Goal: Task Accomplishment & Management: Manage account settings

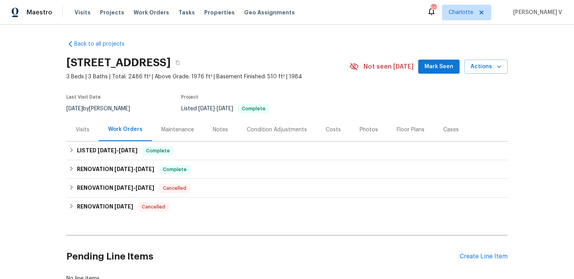
click at [84, 130] on div "Visits" at bounding box center [83, 130] width 14 height 8
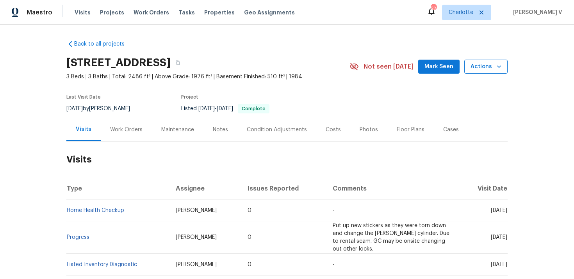
click at [483, 70] on span "Actions" at bounding box center [485, 67] width 31 height 10
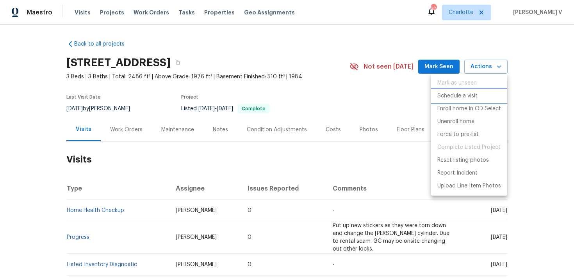
click at [461, 94] on p "Schedule a visit" at bounding box center [457, 96] width 40 height 8
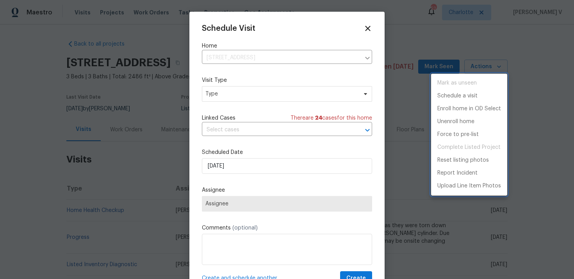
click at [228, 89] on div at bounding box center [287, 139] width 574 height 279
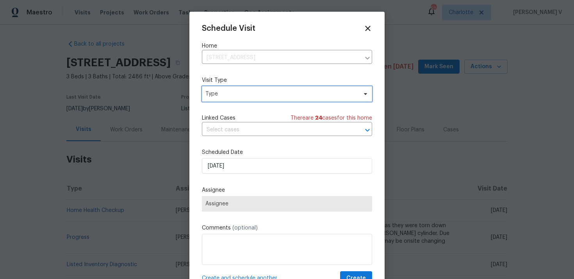
click at [228, 89] on span "Type" at bounding box center [287, 94] width 170 height 16
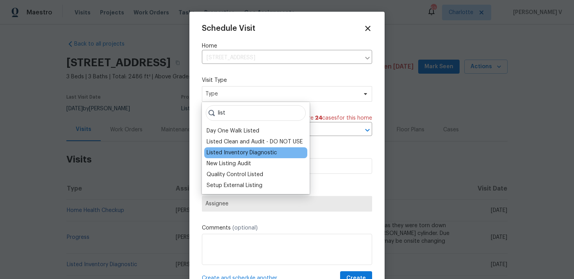
type input "list"
click at [235, 157] on div "Listed Inventory Diagnostic" at bounding box center [255, 153] width 103 height 11
click at [222, 150] on div "Listed Inventory Diagnostic" at bounding box center [241, 153] width 70 height 8
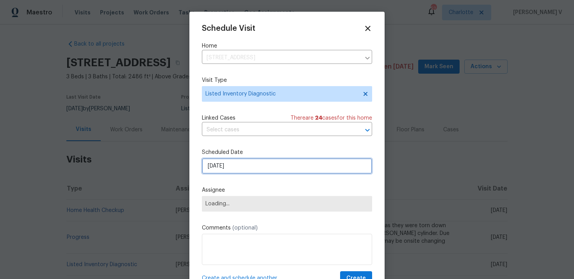
click at [224, 168] on input "[DATE]" at bounding box center [287, 166] width 170 height 16
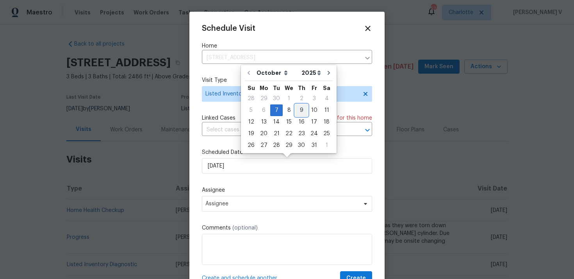
click at [297, 112] on div "9" at bounding box center [301, 110] width 12 height 11
type input "[DATE]"
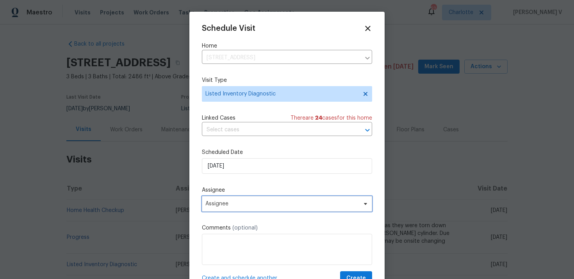
click at [222, 202] on span "Assignee" at bounding box center [281, 204] width 153 height 6
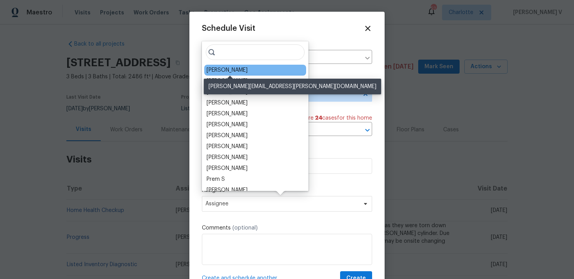
click at [216, 73] on div "Rebecca McMillen" at bounding box center [226, 70] width 41 height 8
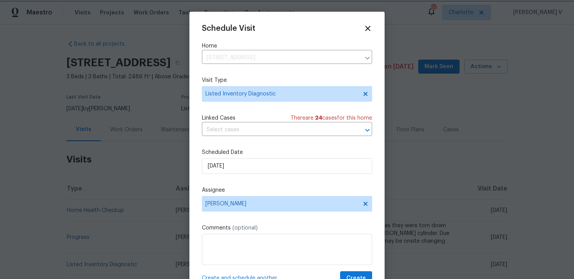
scroll to position [14, 0]
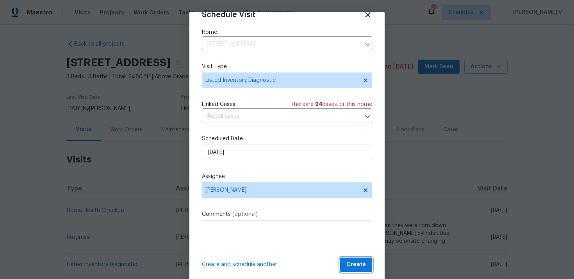
click at [356, 268] on span "Create" at bounding box center [356, 265] width 20 height 10
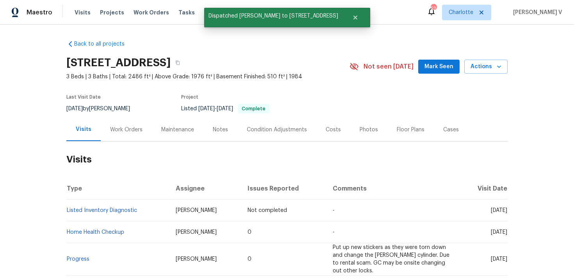
click at [143, 209] on td "Listed Inventory Diagnostic" at bounding box center [117, 211] width 103 height 22
copy link "Listed Inventory Diagnostic"
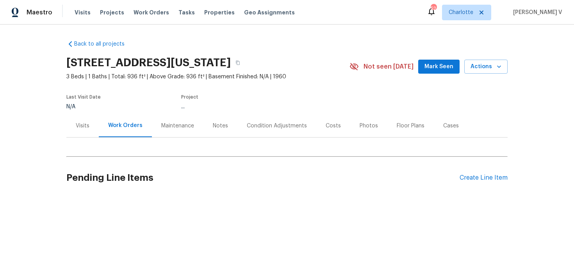
click at [82, 122] on div "Visits" at bounding box center [83, 126] width 14 height 8
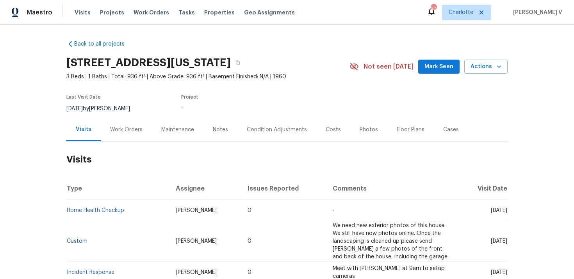
click at [487, 78] on div "1623 Nevada Ave, Lorain, OH 44052 3 Beds | 1 Baths | Total: 936 ft² | Above Gra…" at bounding box center [286, 67] width 441 height 28
click at [491, 72] on button "Actions" at bounding box center [485, 67] width 43 height 14
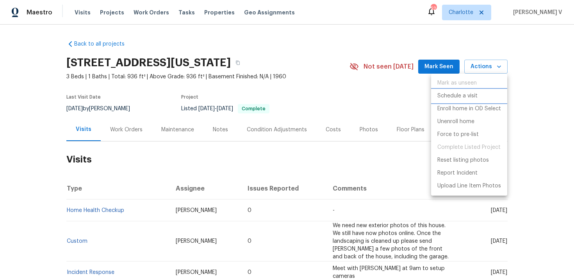
click at [451, 92] on p "Schedule a visit" at bounding box center [457, 96] width 40 height 8
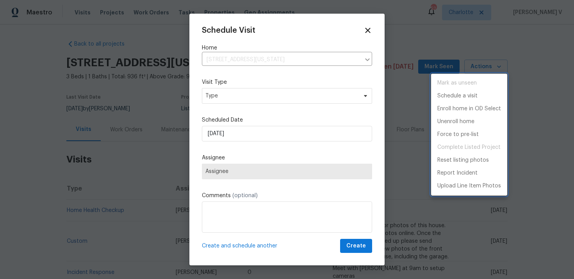
click at [238, 90] on div at bounding box center [287, 139] width 574 height 279
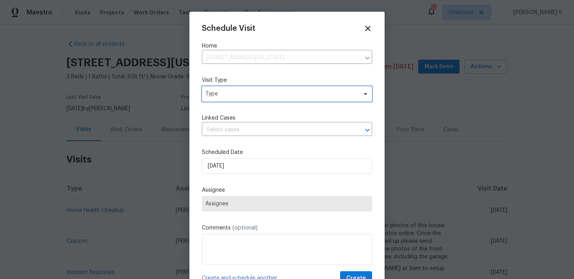
click at [225, 94] on span "Type" at bounding box center [281, 94] width 152 height 8
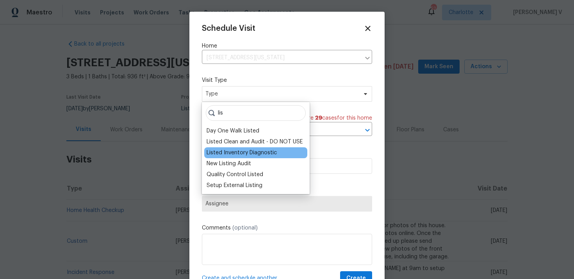
type input "lis"
click at [228, 148] on div "Listed Inventory Diagnostic" at bounding box center [255, 153] width 103 height 11
click at [226, 155] on div "Listed Inventory Diagnostic" at bounding box center [241, 153] width 70 height 8
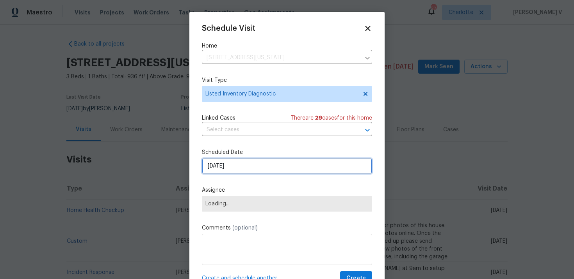
click at [226, 170] on input "[DATE]" at bounding box center [287, 166] width 170 height 16
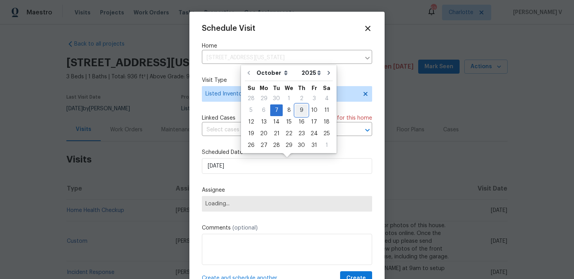
click at [298, 111] on div "9" at bounding box center [301, 110] width 12 height 11
type input "[DATE]"
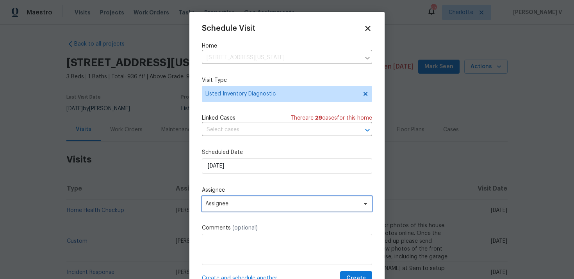
click at [232, 202] on span "Assignee" at bounding box center [281, 204] width 153 height 6
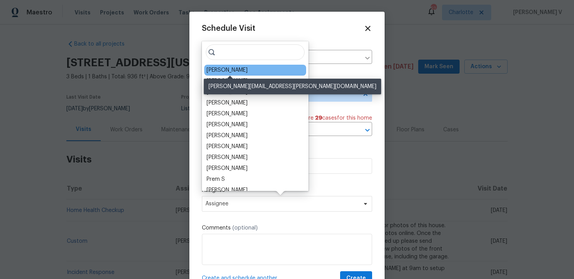
click at [225, 69] on div "Rebecca McMillen" at bounding box center [226, 70] width 41 height 8
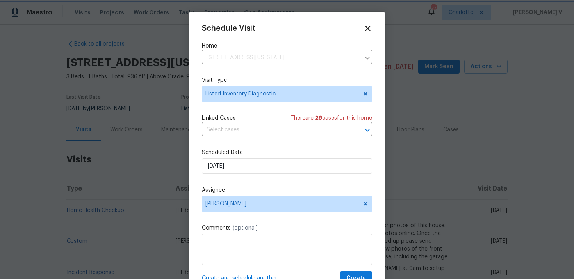
scroll to position [14, 0]
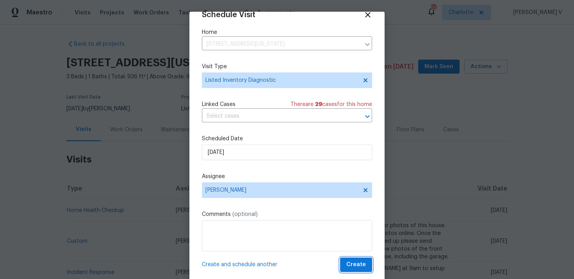
click at [351, 264] on span "Create" at bounding box center [356, 265] width 20 height 10
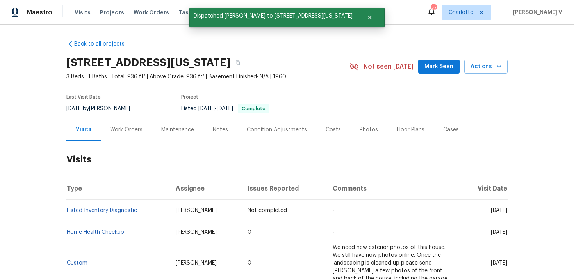
scroll to position [0, 0]
click at [153, 210] on td "Listed Inventory Diagnostic" at bounding box center [117, 211] width 103 height 22
copy link "Listed Inventory Diagnostic"
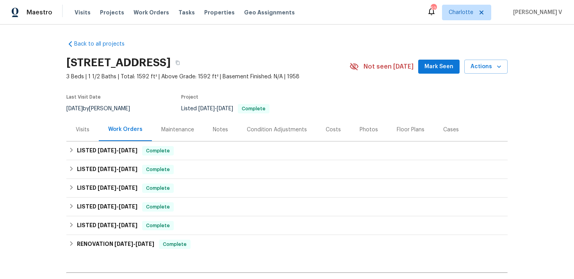
click at [80, 135] on div "Visits" at bounding box center [82, 129] width 32 height 23
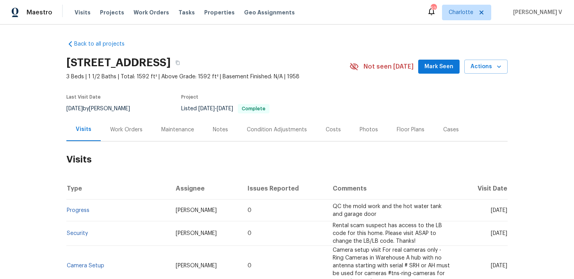
click at [488, 75] on div "75 Sunset Dr, Berea, OH 44017 3 Beds | 1 1/2 Baths | Total: 1592 ft² | Above Gr…" at bounding box center [286, 67] width 441 height 28
click at [487, 71] on span "Actions" at bounding box center [485, 67] width 31 height 10
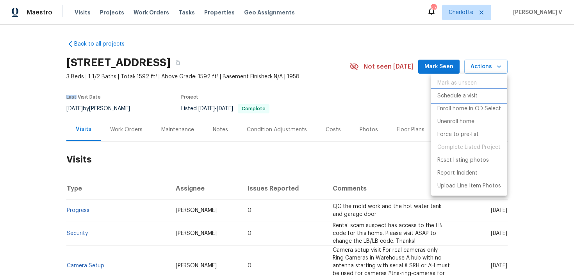
click at [461, 90] on li "Schedule a visit" at bounding box center [469, 96] width 76 height 13
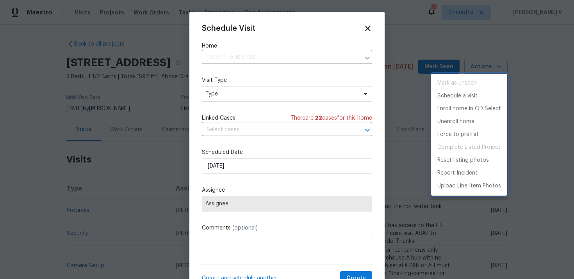
click at [225, 95] on div at bounding box center [287, 139] width 574 height 279
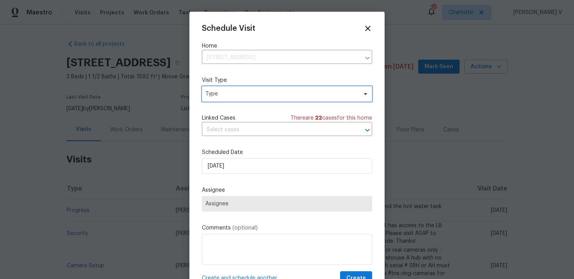
click at [225, 95] on span "Type" at bounding box center [281, 94] width 152 height 8
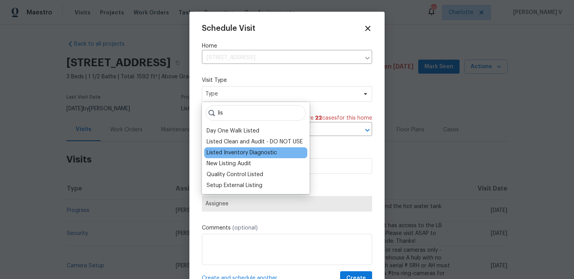
type input "lis"
click at [224, 151] on div "Listed Inventory Diagnostic" at bounding box center [241, 153] width 70 height 8
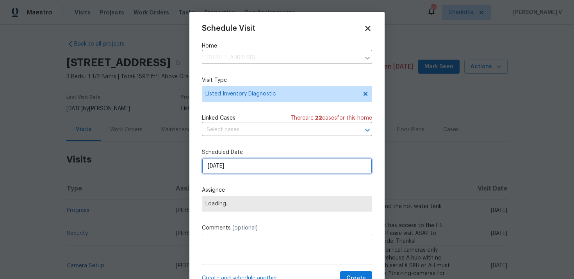
click at [226, 166] on input "[DATE]" at bounding box center [287, 166] width 170 height 16
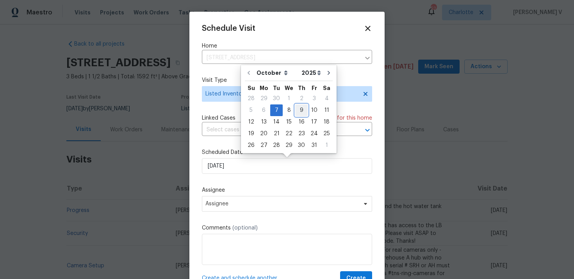
click at [303, 112] on div "9" at bounding box center [301, 110] width 12 height 11
type input "[DATE]"
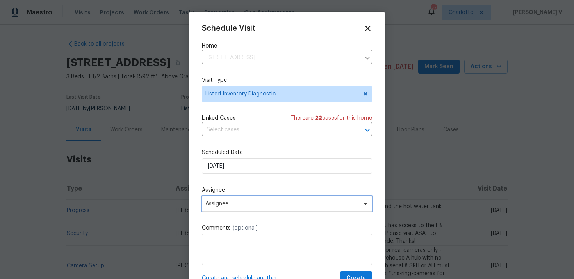
click at [238, 200] on span "Assignee" at bounding box center [287, 204] width 170 height 16
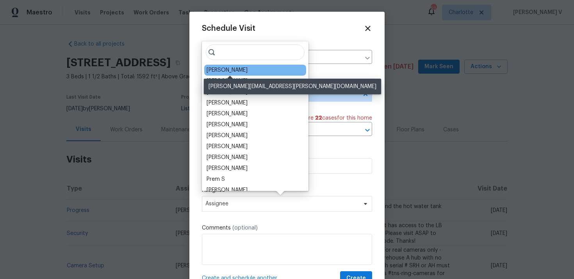
click at [232, 74] on div "Rebecca McMillen" at bounding box center [226, 70] width 41 height 8
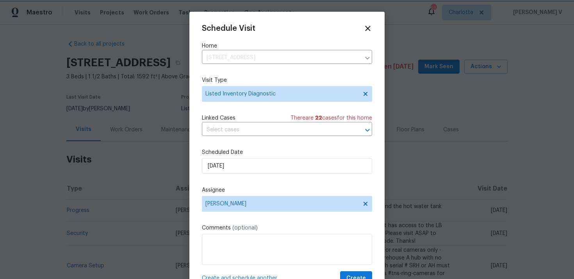
scroll to position [14, 0]
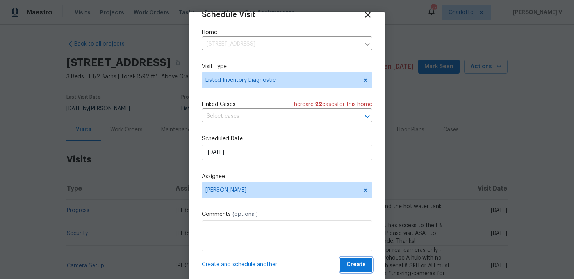
click at [348, 270] on button "Create" at bounding box center [356, 265] width 32 height 14
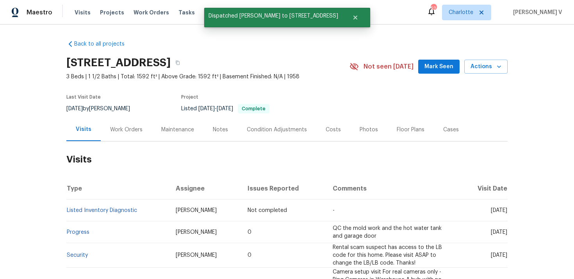
click at [138, 211] on td "Listed Inventory Diagnostic" at bounding box center [117, 211] width 103 height 22
copy link "Listed Inventory Diagnostic"
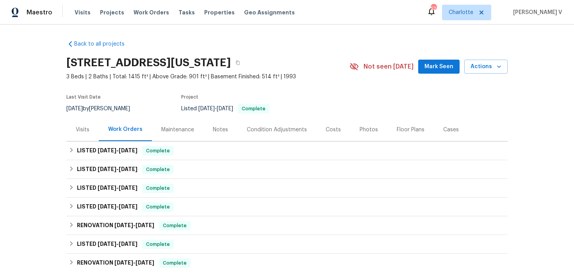
click at [77, 130] on div "Visits" at bounding box center [83, 130] width 14 height 8
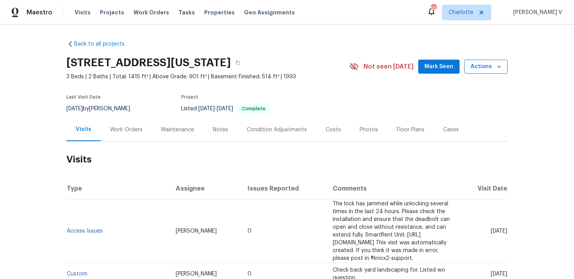
click at [489, 64] on span "Actions" at bounding box center [485, 67] width 31 height 10
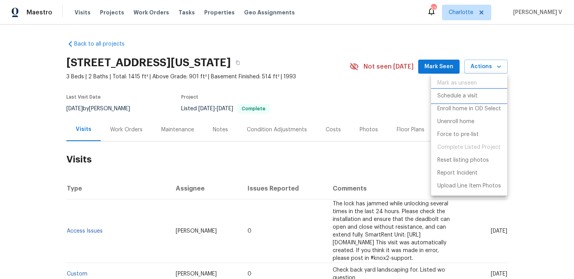
click at [441, 97] on p "Schedule a visit" at bounding box center [457, 96] width 40 height 8
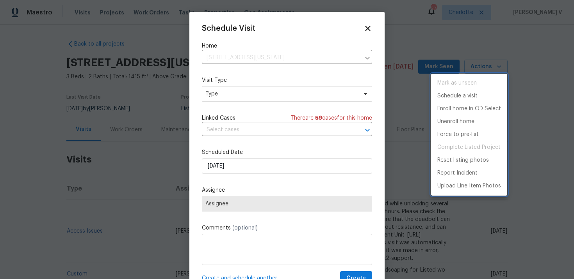
click at [228, 93] on div at bounding box center [287, 139] width 574 height 279
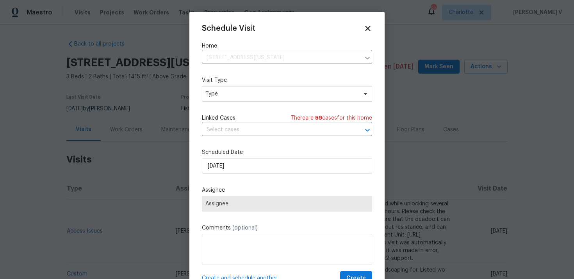
click at [228, 93] on div "Mark as unseen Schedule a visit Enroll home in OD Select Unenroll home Force to…" at bounding box center [287, 139] width 574 height 279
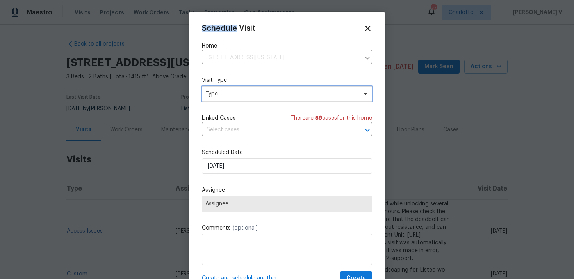
click at [228, 93] on span "Type" at bounding box center [281, 94] width 152 height 8
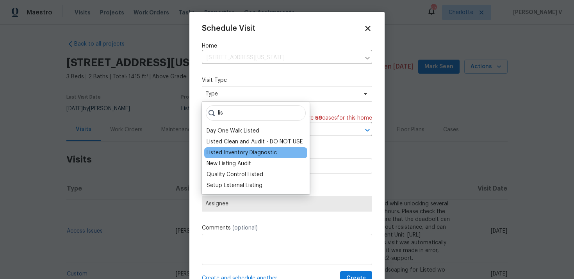
type input "lis"
click at [237, 156] on div "Listed Inventory Diagnostic" at bounding box center [241, 153] width 70 height 8
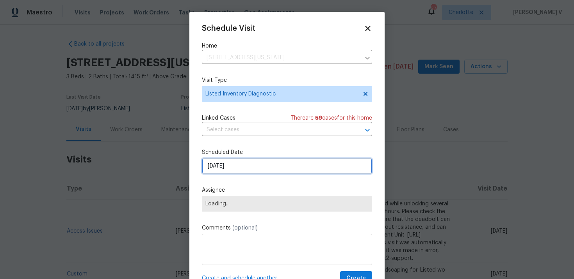
click at [233, 169] on input "07/10/2025" at bounding box center [287, 166] width 170 height 16
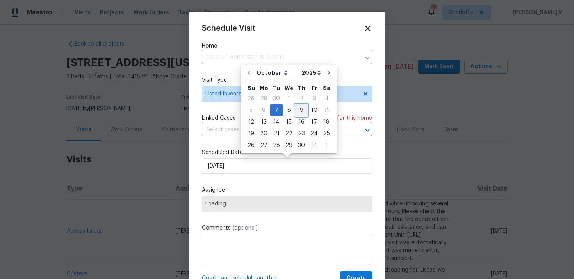
click at [297, 111] on div "9" at bounding box center [301, 110] width 12 height 11
type input "09/10/2025"
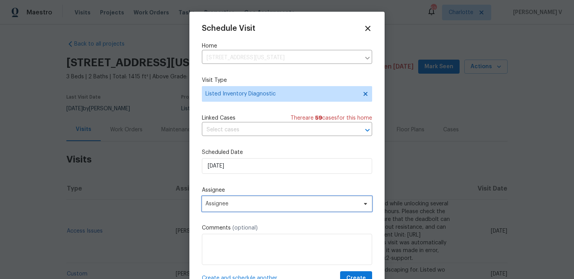
click at [233, 201] on span "Assignee" at bounding box center [287, 204] width 170 height 16
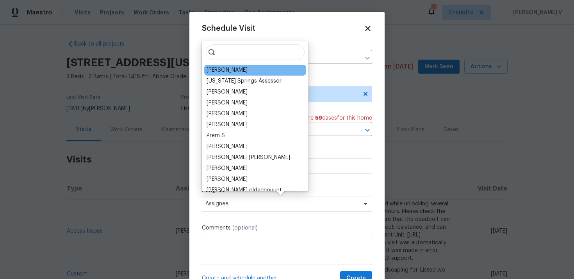
click at [224, 71] on div "Chris Thomas" at bounding box center [226, 70] width 41 height 8
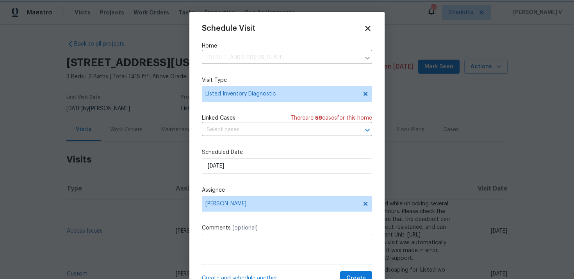
scroll to position [14, 0]
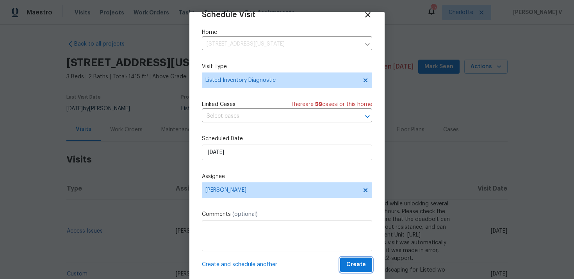
click at [352, 260] on button "Create" at bounding box center [356, 265] width 32 height 14
click at [147, 208] on div at bounding box center [287, 139] width 574 height 279
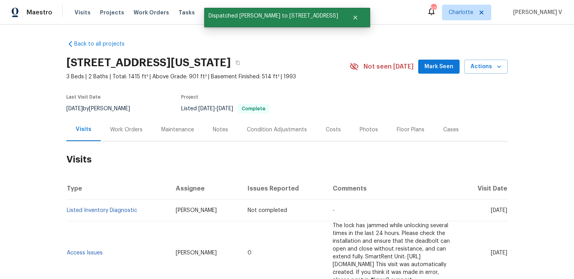
click at [147, 208] on td "Listed Inventory Diagnostic" at bounding box center [117, 211] width 103 height 22
copy link "Listed Inventory Diagnostic"
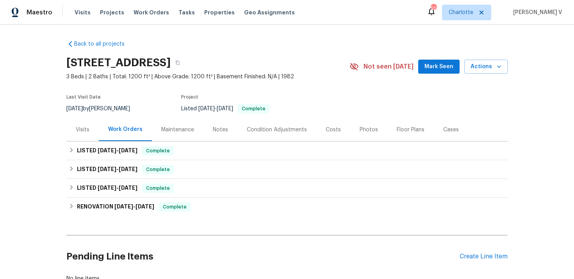
click at [77, 128] on div "Visits" at bounding box center [83, 130] width 14 height 8
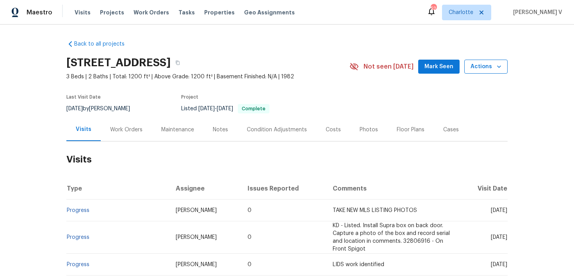
click at [489, 64] on span "Actions" at bounding box center [485, 67] width 31 height 10
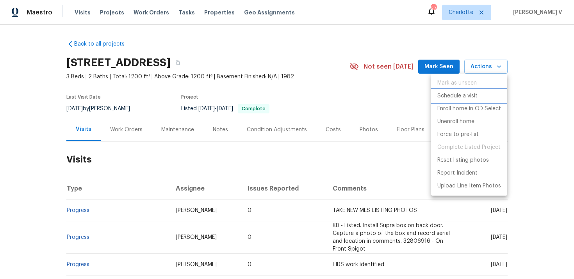
click at [452, 93] on p "Schedule a visit" at bounding box center [457, 96] width 40 height 8
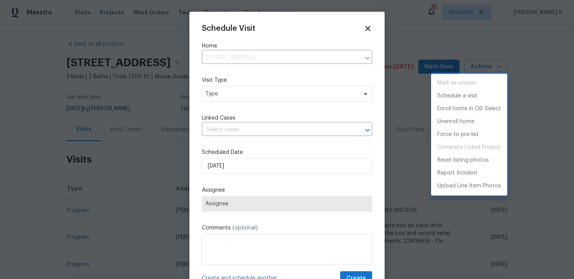
click at [246, 94] on div at bounding box center [287, 139] width 574 height 279
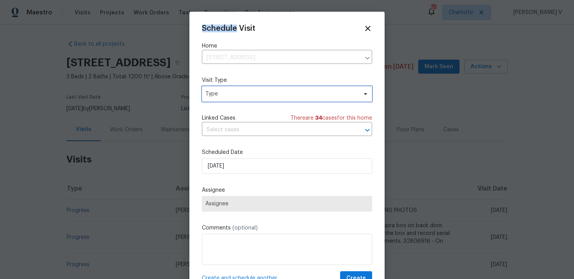
click at [246, 94] on span "Type" at bounding box center [281, 94] width 152 height 8
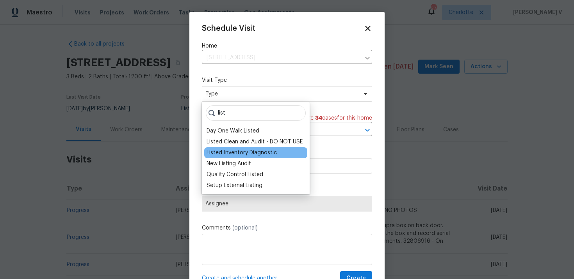
type input "list"
click at [245, 153] on div "Listed Inventory Diagnostic" at bounding box center [241, 153] width 70 height 8
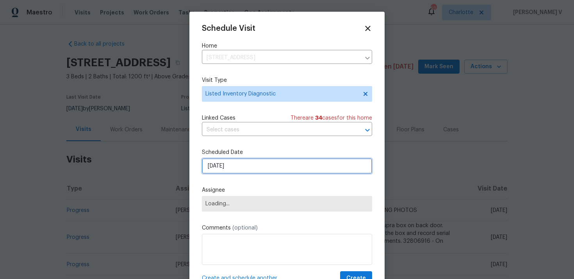
click at [224, 167] on input "07/10/2025" at bounding box center [287, 166] width 170 height 16
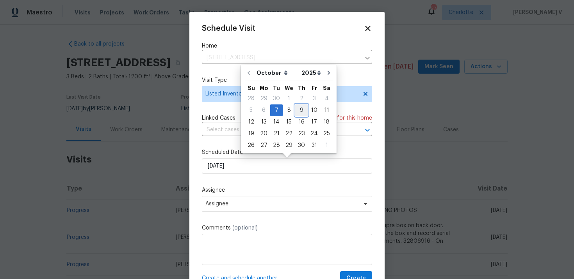
click at [298, 110] on div "9" at bounding box center [301, 110] width 12 height 11
type input "09/10/2025"
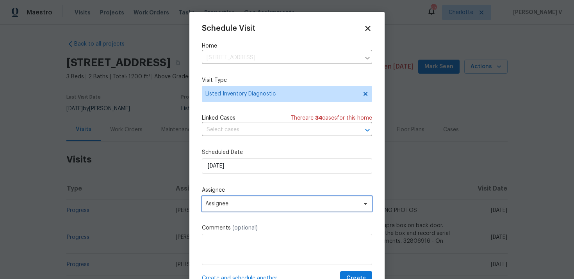
click at [238, 209] on span "Assignee" at bounding box center [287, 204] width 170 height 16
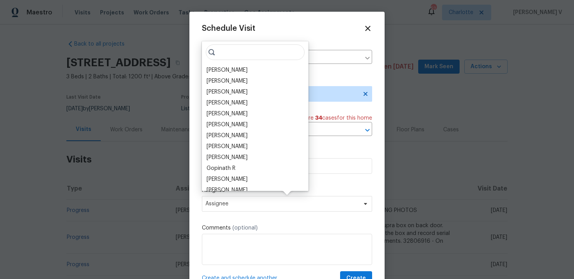
click at [217, 64] on div "Kati Dunn Anthony Andreala Matt Davidson Nicholas Russell Alex Baum Jason Bouqu…" at bounding box center [255, 116] width 107 height 150
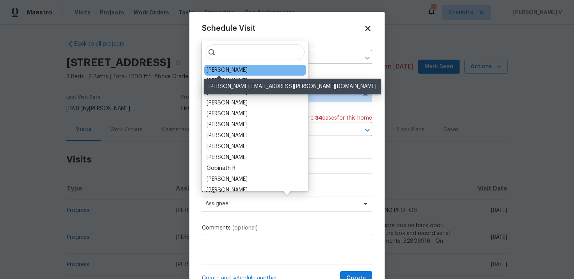
click at [217, 71] on div "Kati Dunn" at bounding box center [226, 70] width 41 height 8
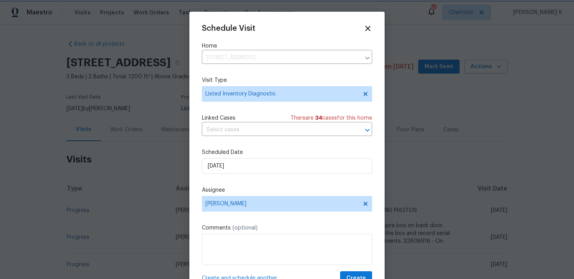
scroll to position [14, 0]
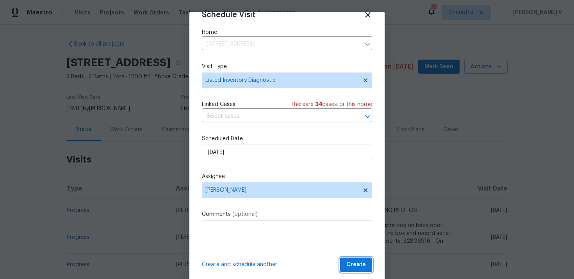
click at [352, 269] on span "Create" at bounding box center [356, 265] width 20 height 10
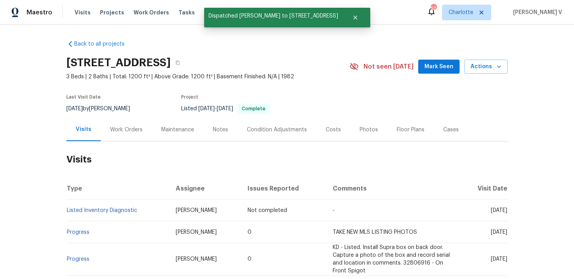
click at [144, 213] on td "Listed Inventory Diagnostic" at bounding box center [117, 211] width 103 height 22
copy link "Listed Inventory Diagnostic"
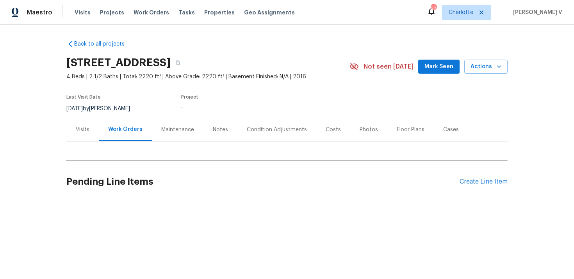
click at [79, 132] on div "Visits" at bounding box center [83, 130] width 14 height 8
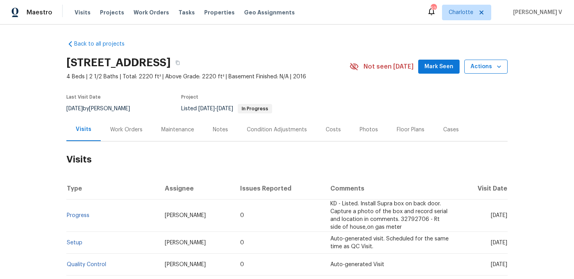
click at [487, 68] on span "Actions" at bounding box center [485, 67] width 31 height 10
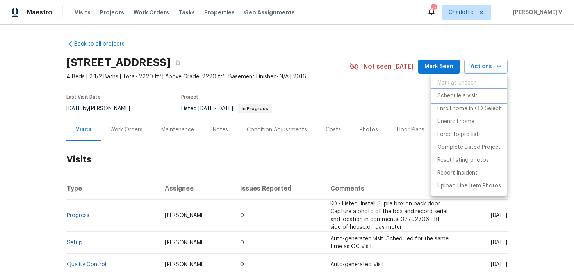
click at [445, 96] on p "Schedule a visit" at bounding box center [457, 96] width 40 height 8
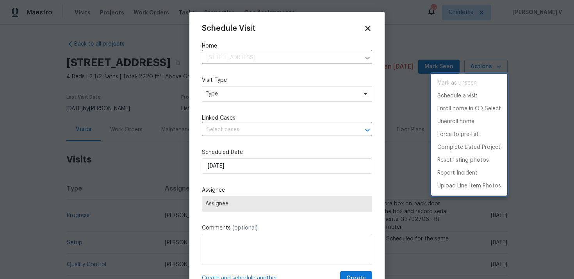
click at [235, 96] on div at bounding box center [287, 139] width 574 height 279
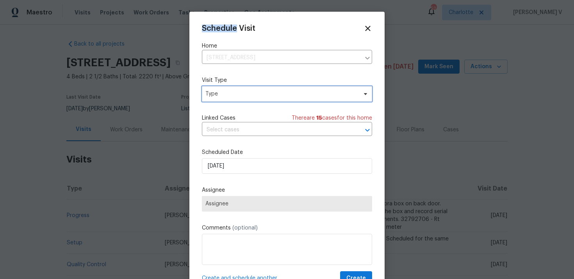
click at [235, 96] on span "Type" at bounding box center [281, 94] width 152 height 8
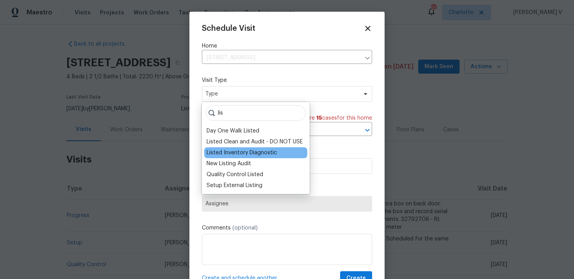
type input "lis"
click at [236, 153] on div "Listed Inventory Diagnostic" at bounding box center [241, 153] width 70 height 8
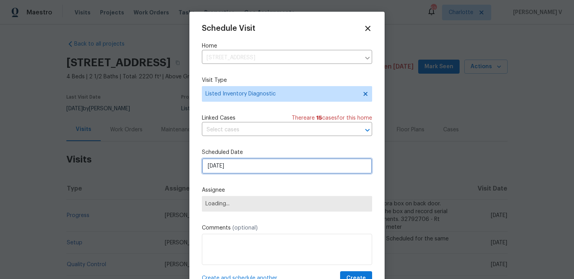
click at [232, 172] on input "07/10/2025" at bounding box center [287, 166] width 170 height 16
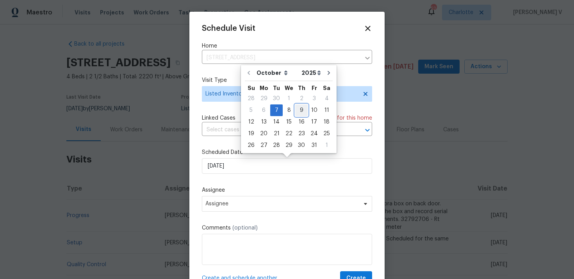
click at [298, 112] on div "9" at bounding box center [301, 110] width 12 height 11
type input "09/10/2025"
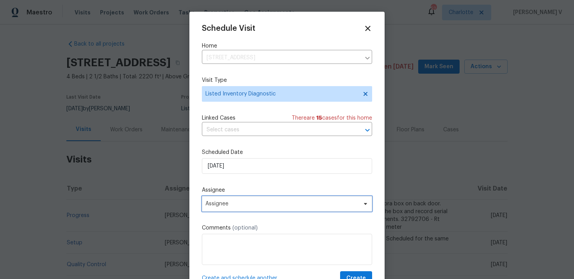
click at [257, 199] on span "Assignee" at bounding box center [287, 204] width 170 height 16
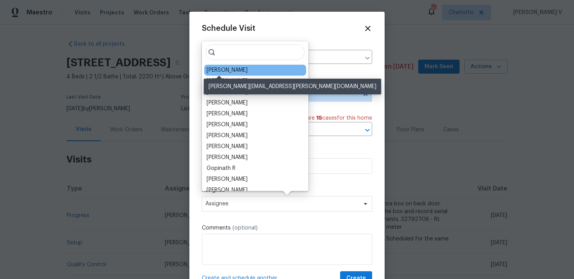
click at [226, 69] on div "Kati Dunn" at bounding box center [226, 70] width 41 height 8
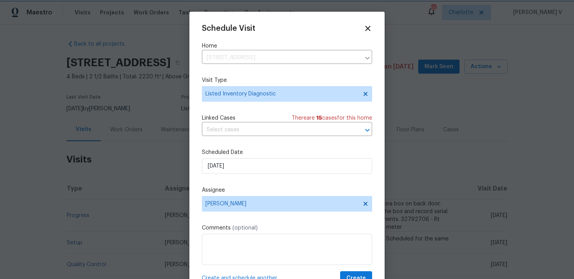
scroll to position [14, 0]
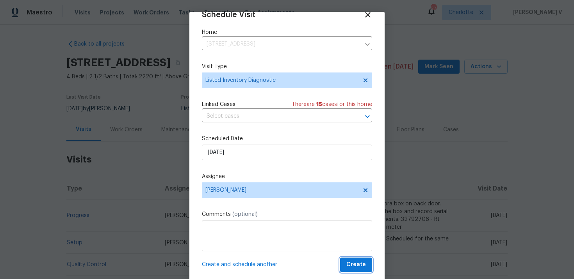
click at [362, 266] on span "Create" at bounding box center [356, 265] width 20 height 10
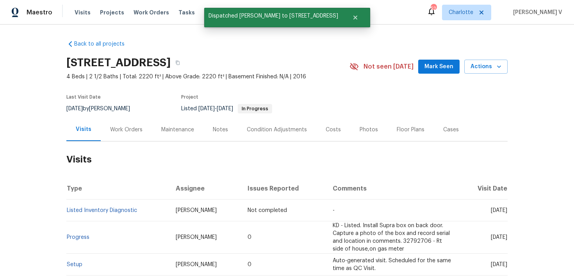
click at [151, 214] on td "Listed Inventory Diagnostic" at bounding box center [117, 211] width 103 height 22
copy link "Listed Inventory Diagnostic"
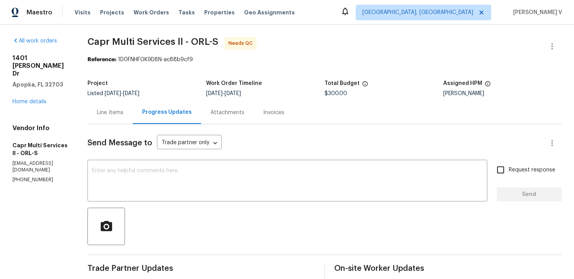
scroll to position [43, 0]
